Goal: Transaction & Acquisition: Purchase product/service

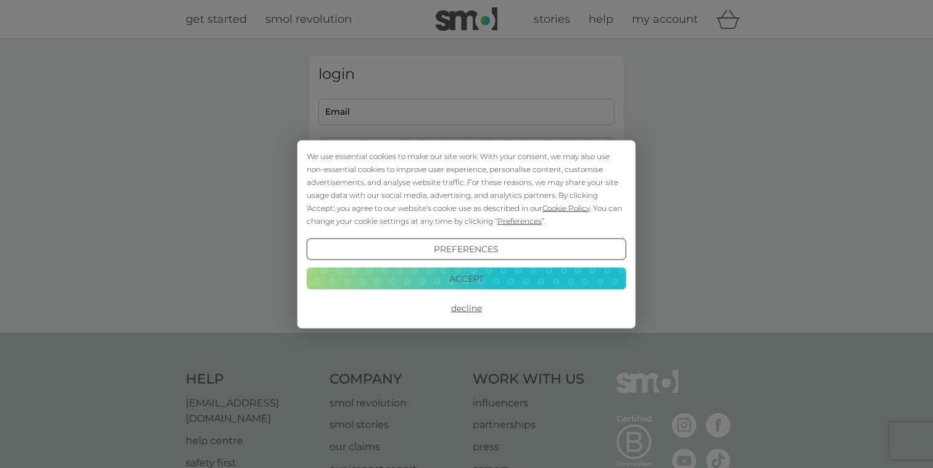
click at [457, 276] on button "Accept" at bounding box center [467, 279] width 320 height 22
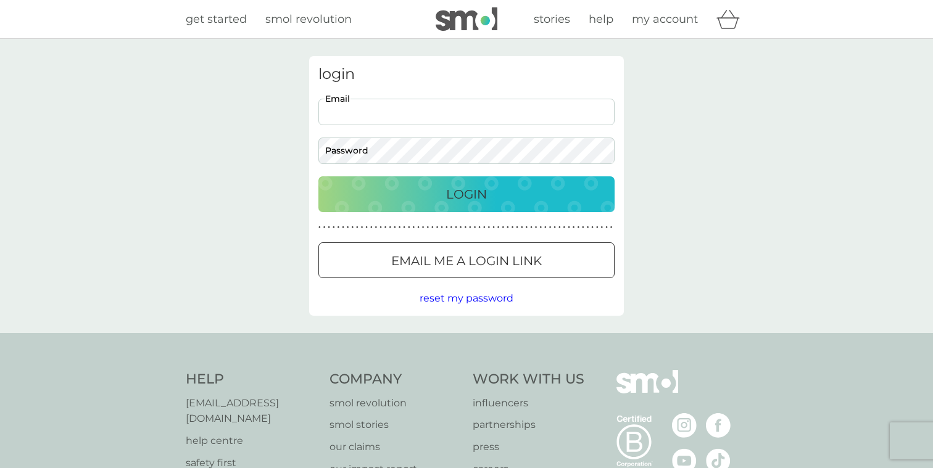
click at [419, 122] on input "Email" at bounding box center [466, 112] width 296 height 27
type input "katie.mclurg@gmail.com"
click at [318, 176] on button "Login" at bounding box center [466, 194] width 296 height 36
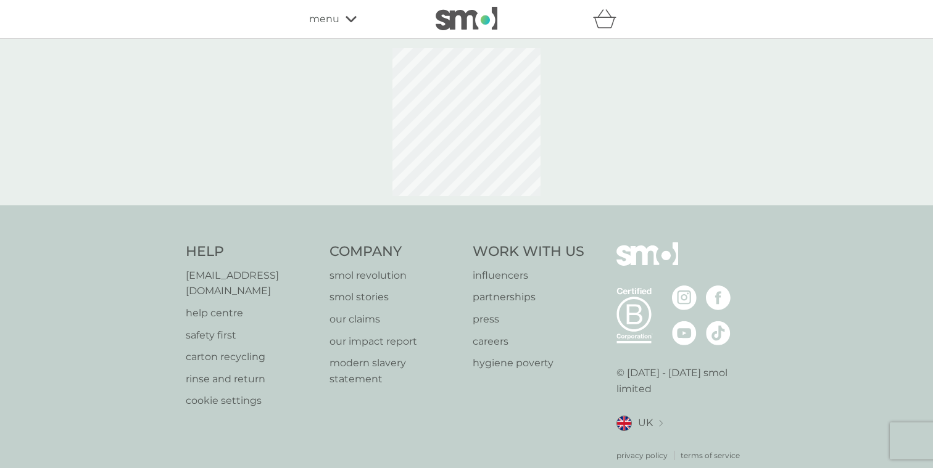
select select "119"
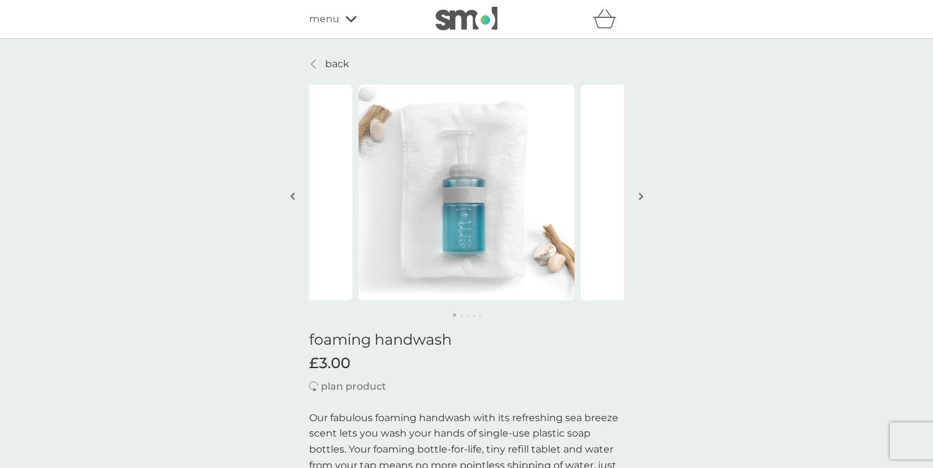
click at [337, 369] on span "£3.00" at bounding box center [329, 364] width 41 height 18
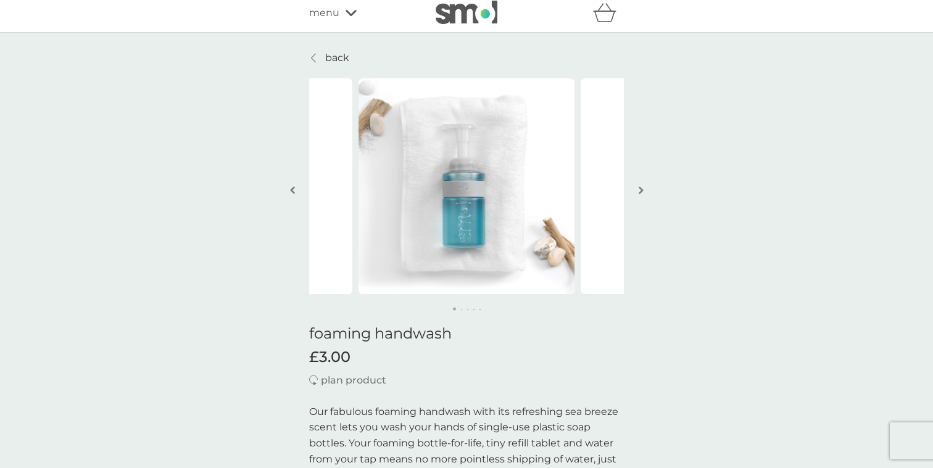
scroll to position [9, 0]
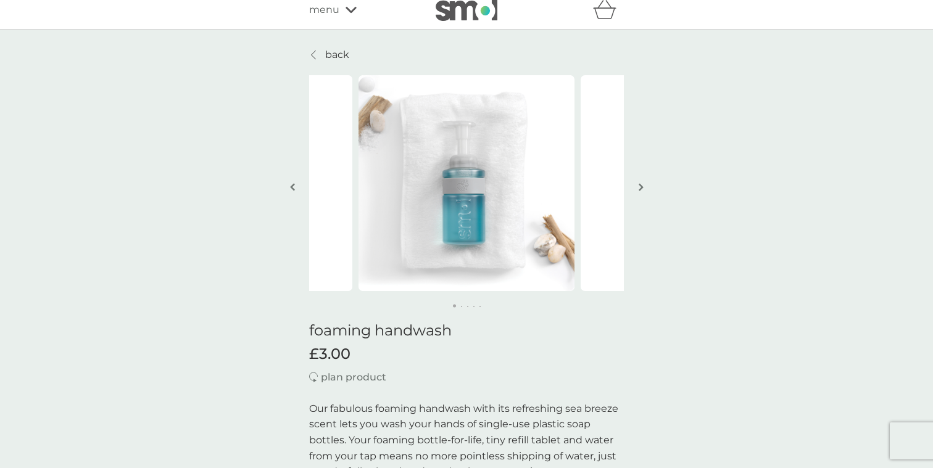
click at [637, 188] on button "button" at bounding box center [640, 188] width 9 height 62
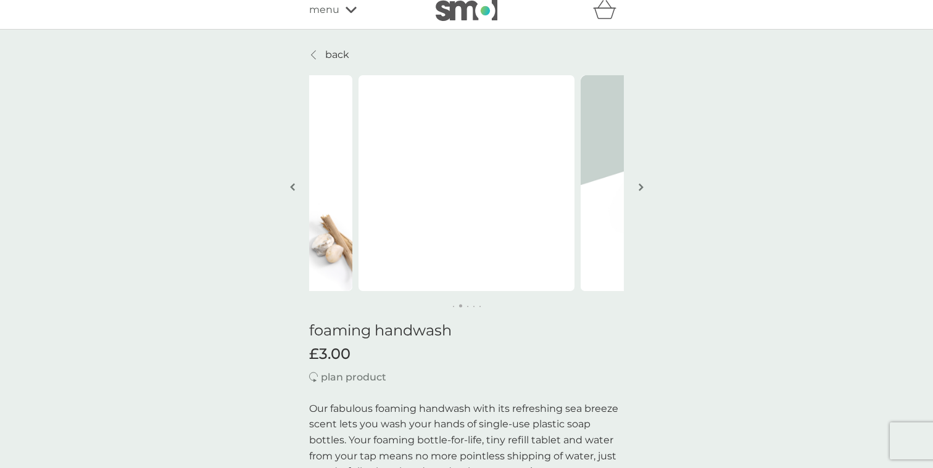
click at [637, 188] on button "button" at bounding box center [640, 188] width 9 height 62
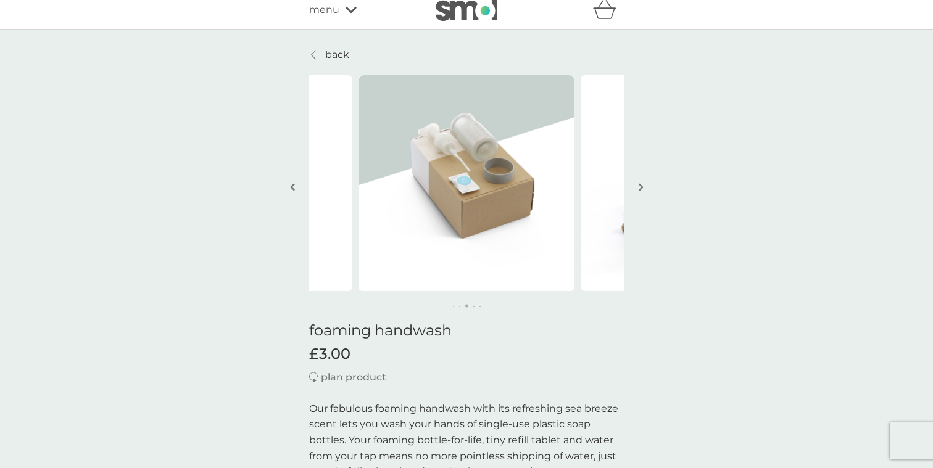
click at [637, 188] on button "button" at bounding box center [640, 188] width 9 height 62
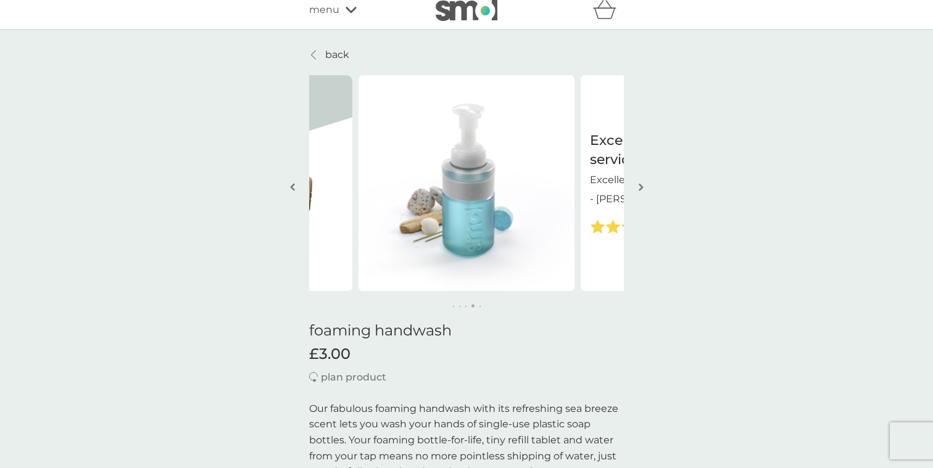
click at [637, 188] on button "button" at bounding box center [640, 188] width 9 height 62
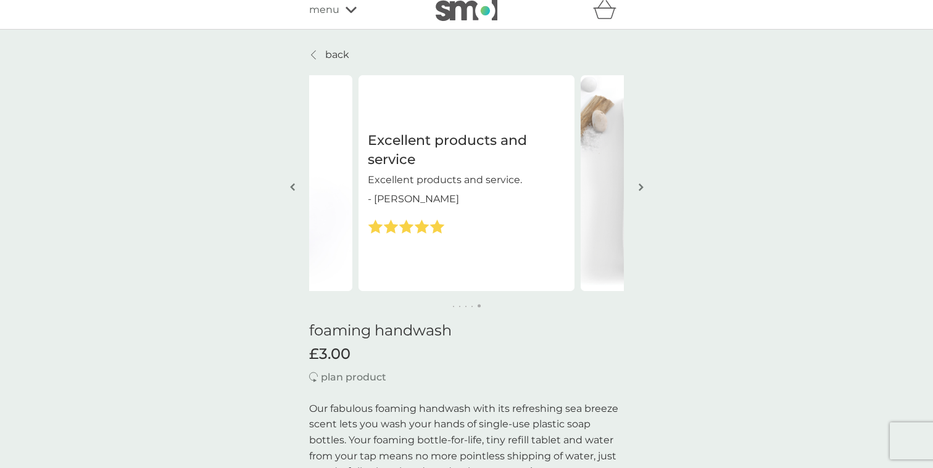
click at [637, 188] on button "button" at bounding box center [640, 188] width 9 height 62
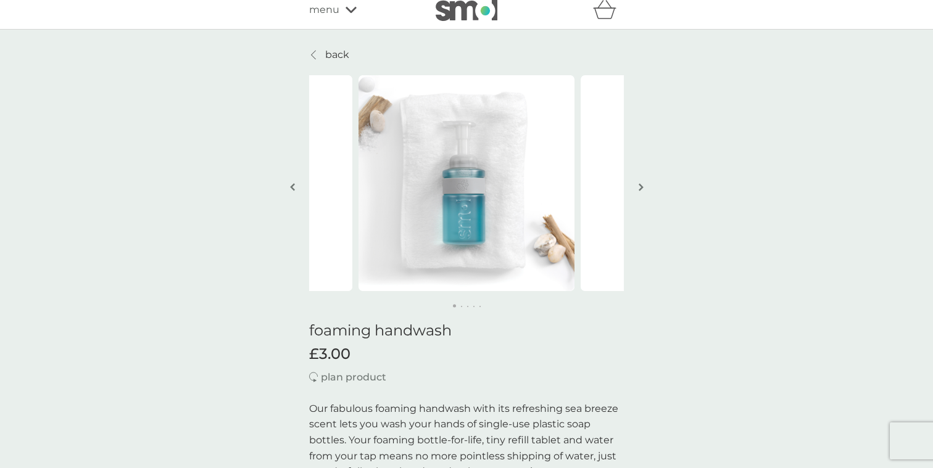
click at [637, 188] on button "button" at bounding box center [640, 188] width 9 height 62
